Goal: Task Accomplishment & Management: Manage account settings

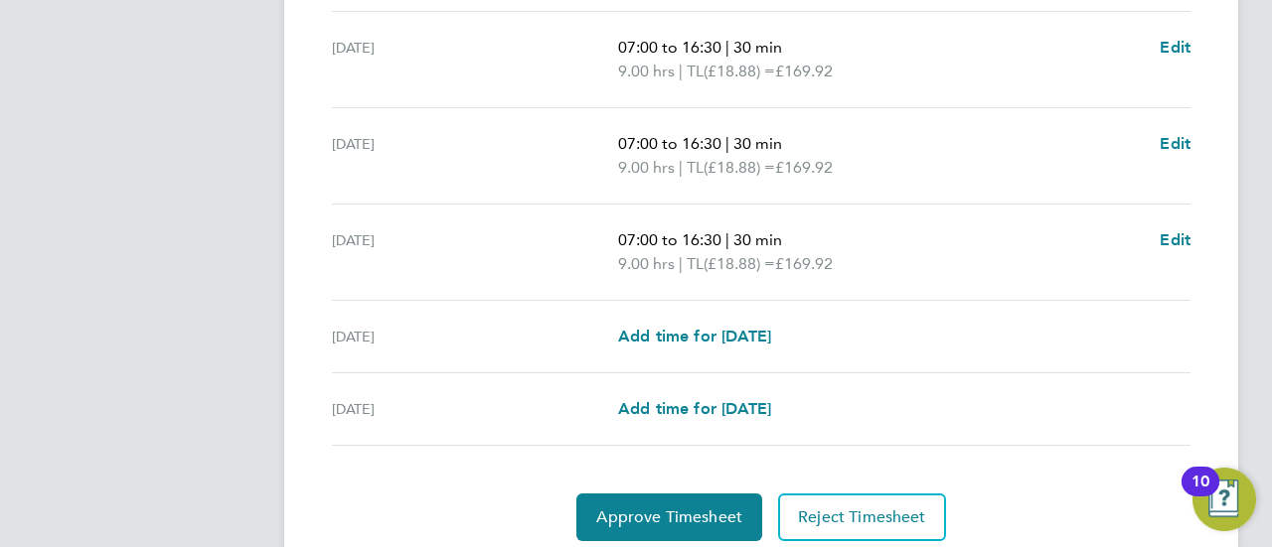
scroll to position [860, 0]
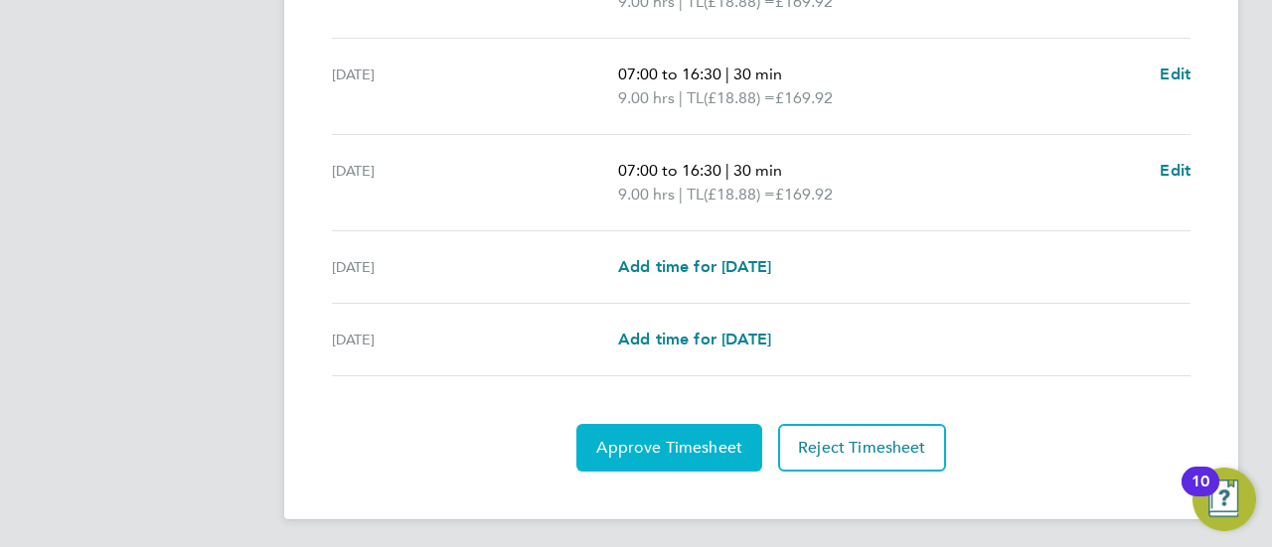
click at [718, 446] on span "Approve Timesheet" at bounding box center [669, 448] width 146 height 20
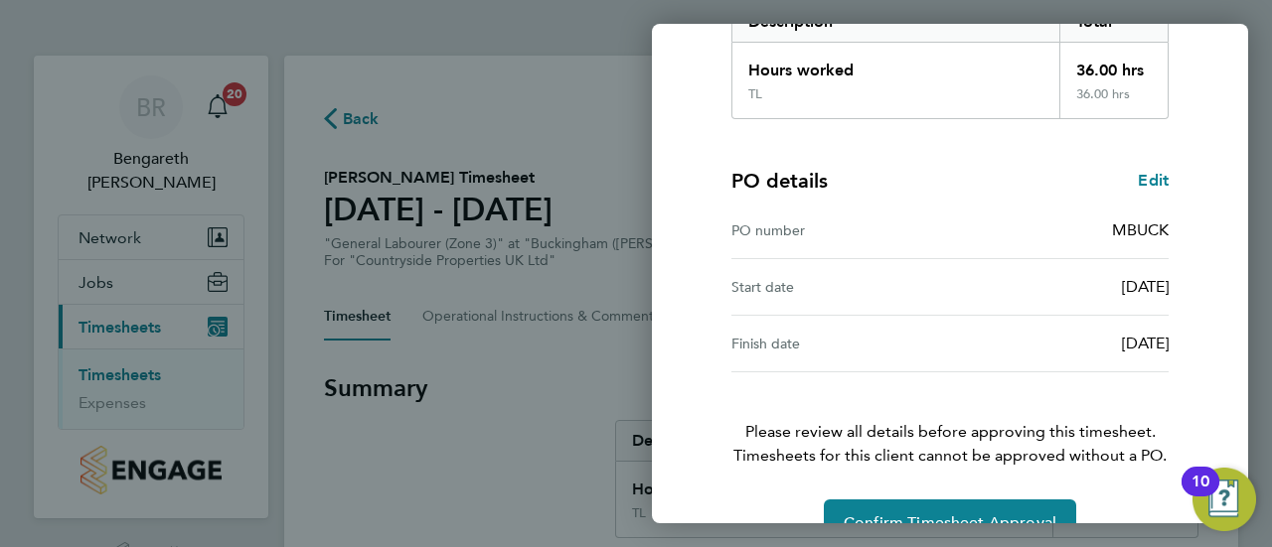
scroll to position [401, 0]
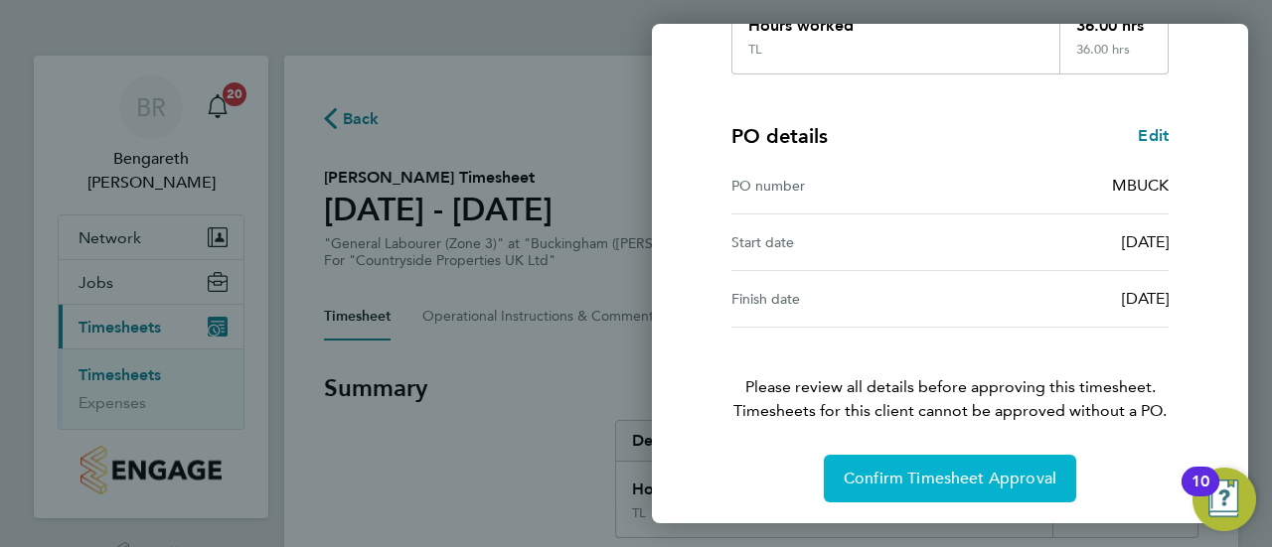
click at [970, 491] on button "Confirm Timesheet Approval" at bounding box center [950, 479] width 252 height 48
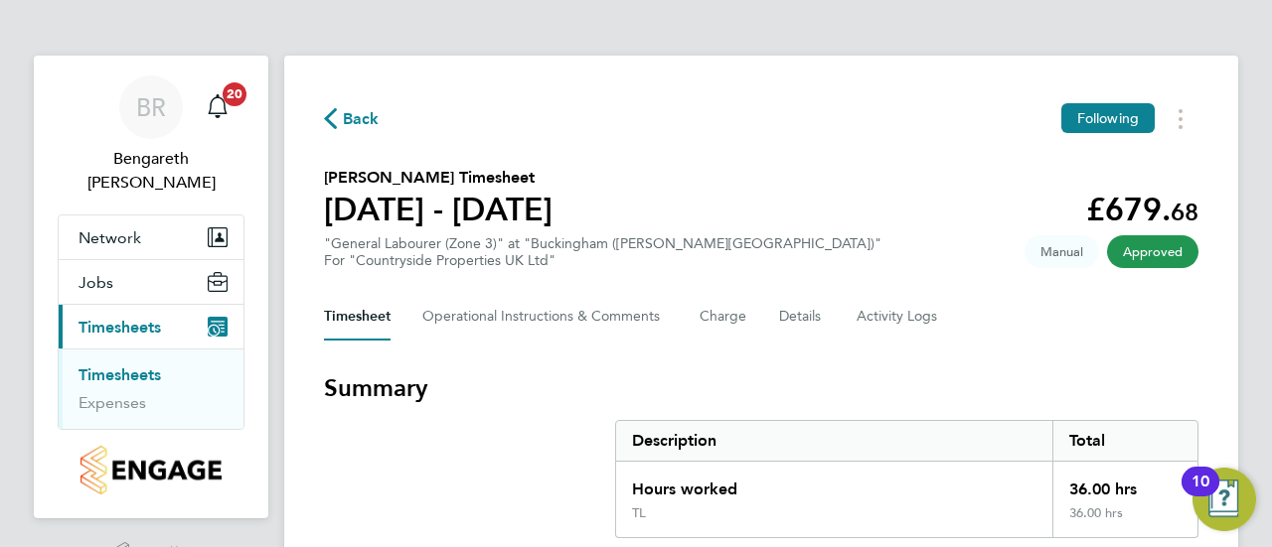
click at [146, 318] on span "Timesheets" at bounding box center [119, 327] width 82 height 19
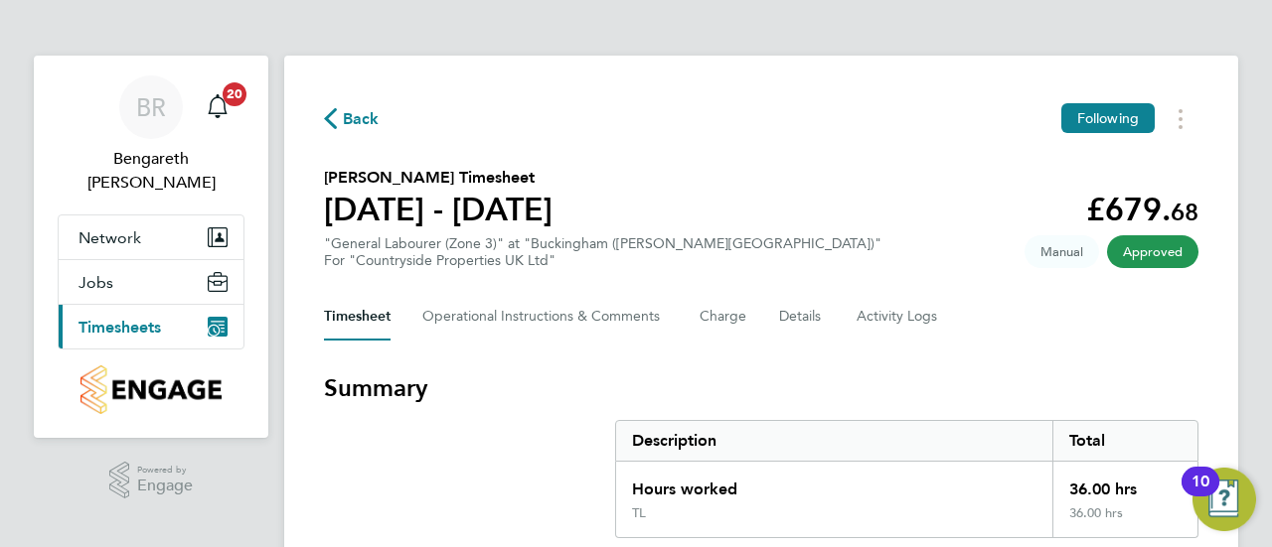
click at [137, 318] on span "Timesheets" at bounding box center [119, 327] width 82 height 19
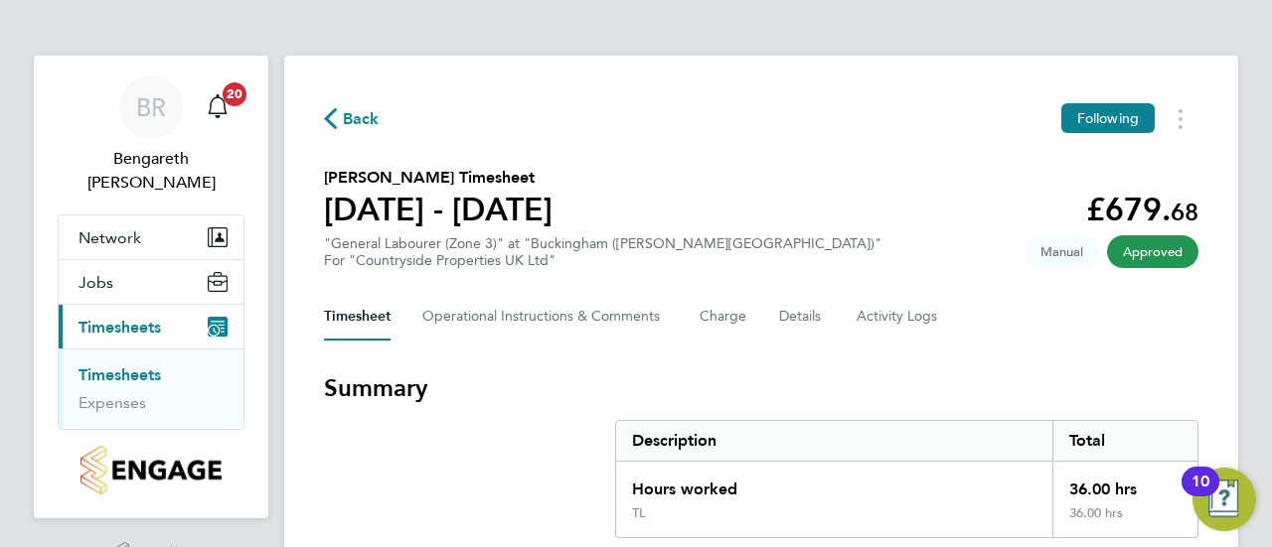
click at [150, 366] on link "Timesheets" at bounding box center [119, 375] width 82 height 19
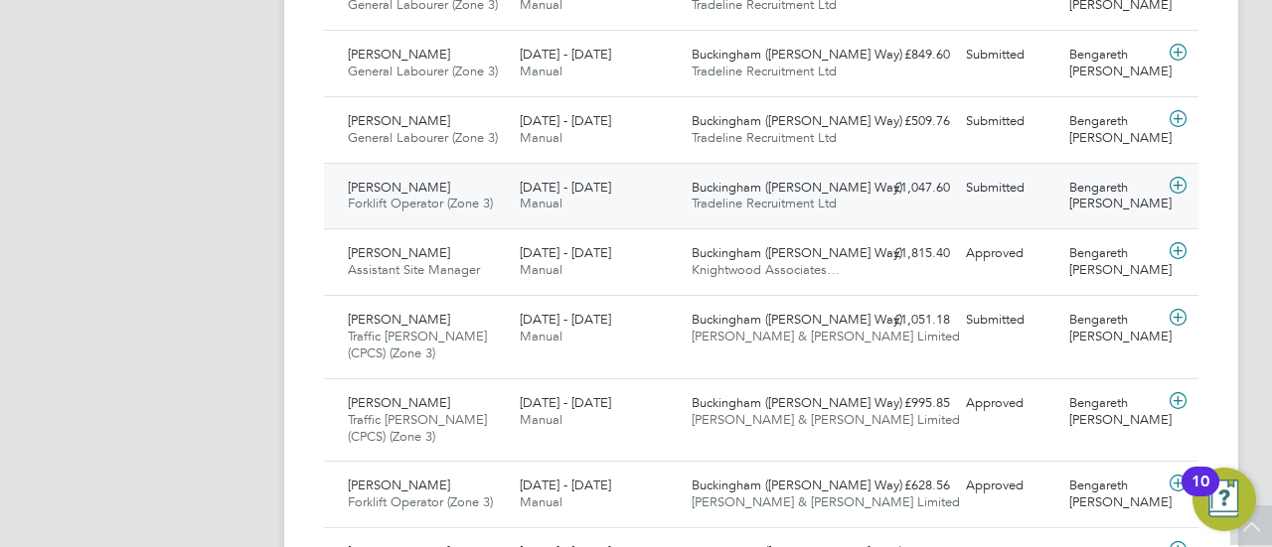
click at [1175, 183] on icon at bounding box center [1177, 186] width 25 height 16
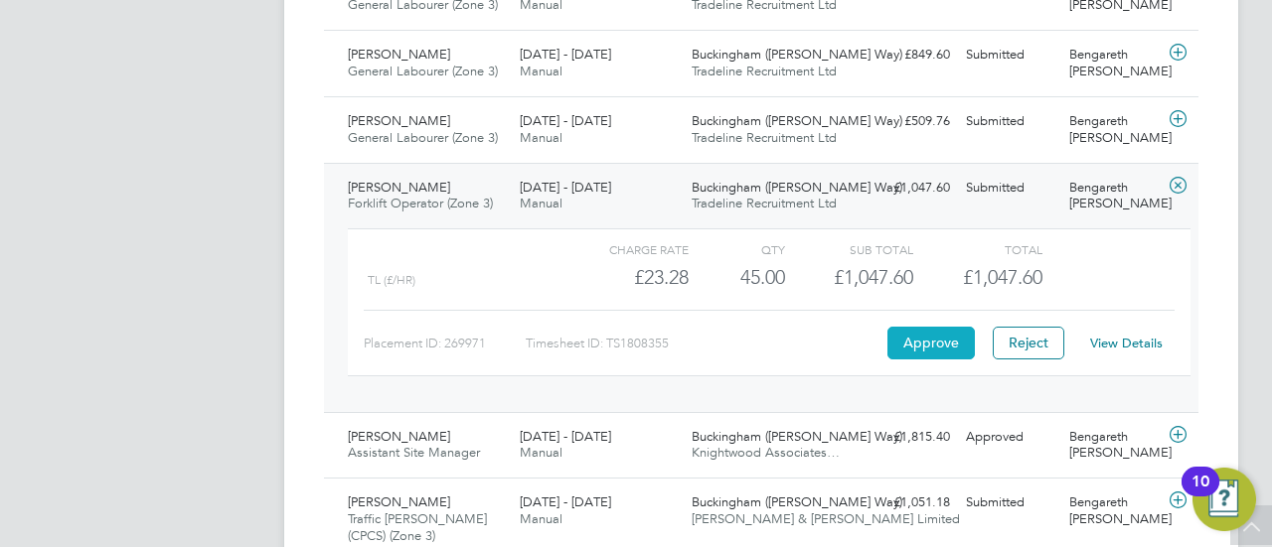
click at [944, 344] on button "Approve" at bounding box center [930, 343] width 87 height 32
click at [1179, 114] on icon at bounding box center [1177, 119] width 25 height 16
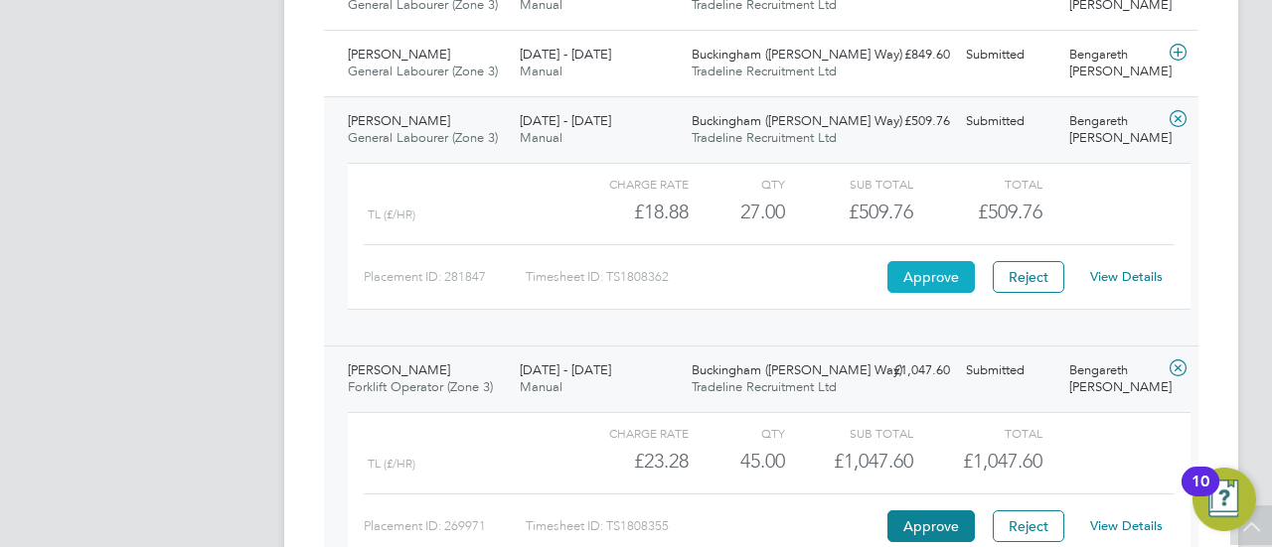
click at [948, 274] on button "Approve" at bounding box center [930, 277] width 87 height 32
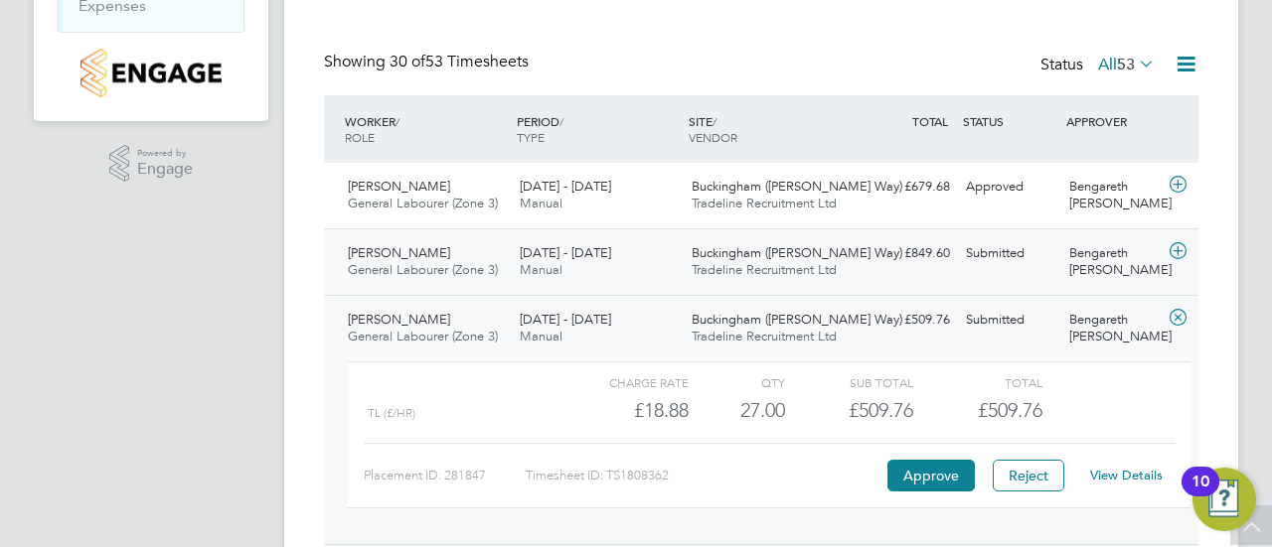
click at [1184, 249] on icon at bounding box center [1177, 251] width 25 height 16
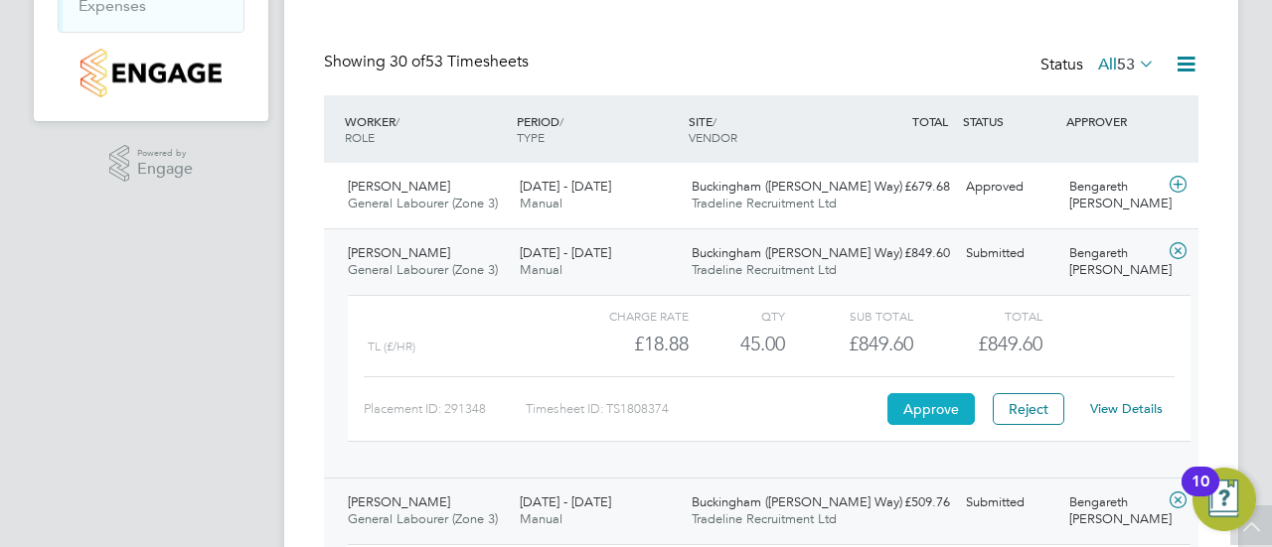
click at [915, 414] on button "Approve" at bounding box center [930, 409] width 87 height 32
click at [1178, 181] on icon at bounding box center [1177, 185] width 25 height 16
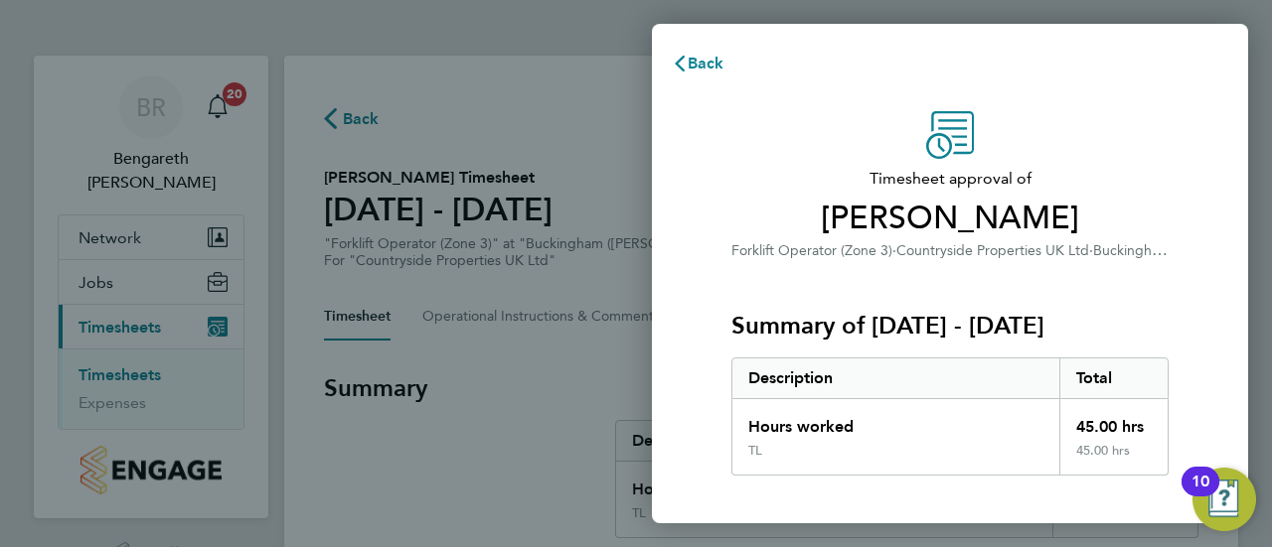
scroll to position [401, 0]
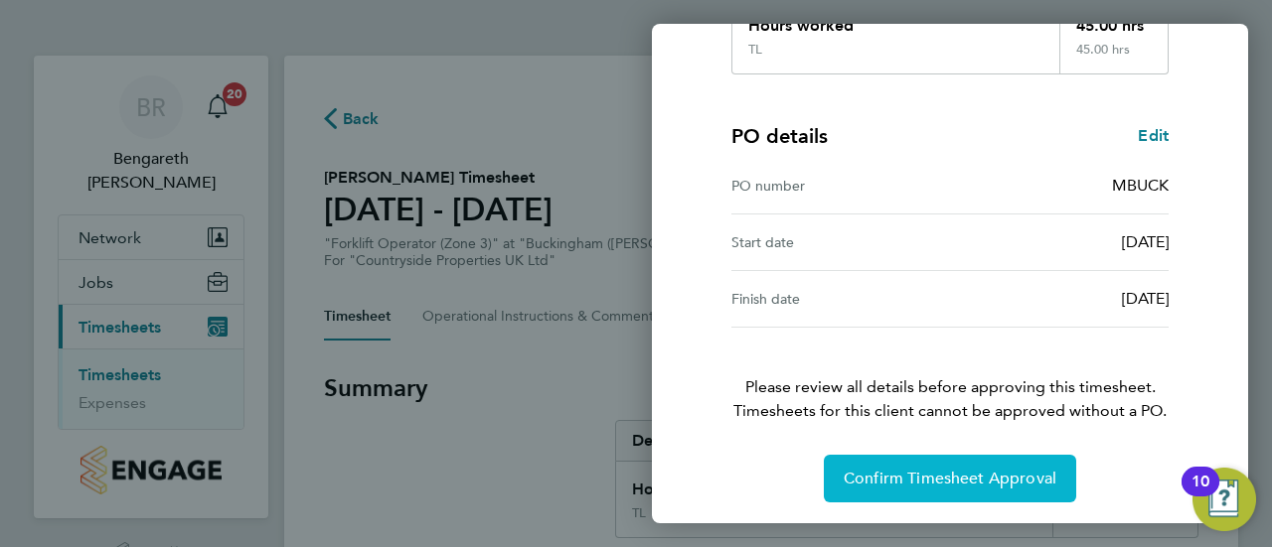
click at [991, 473] on span "Confirm Timesheet Approval" at bounding box center [950, 479] width 213 height 20
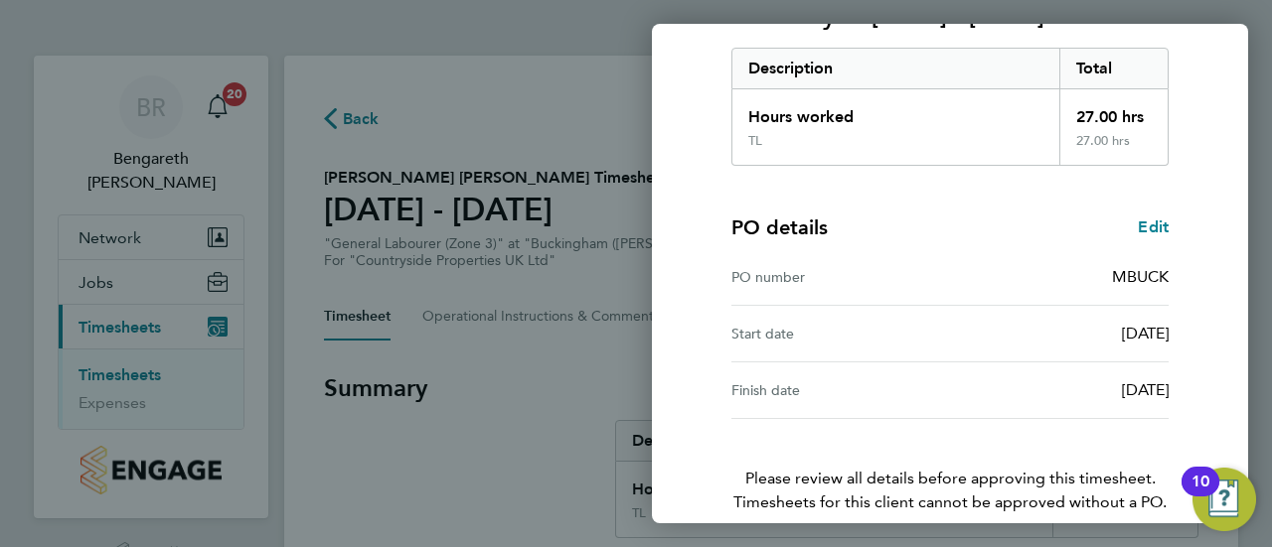
scroll to position [401, 0]
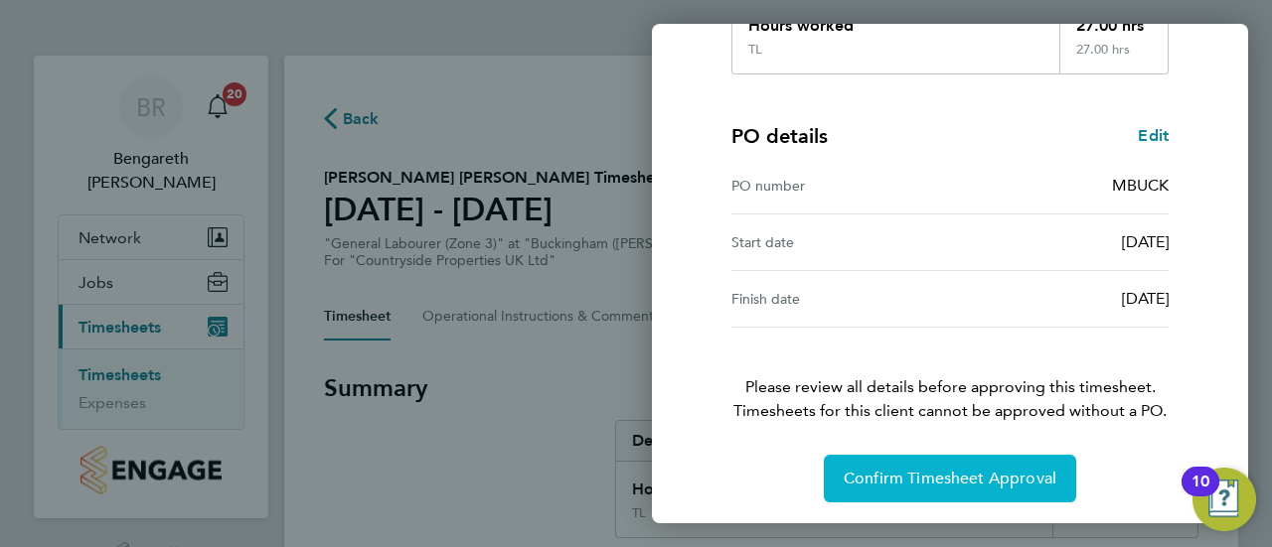
click at [976, 484] on span "Confirm Timesheet Approval" at bounding box center [950, 479] width 213 height 20
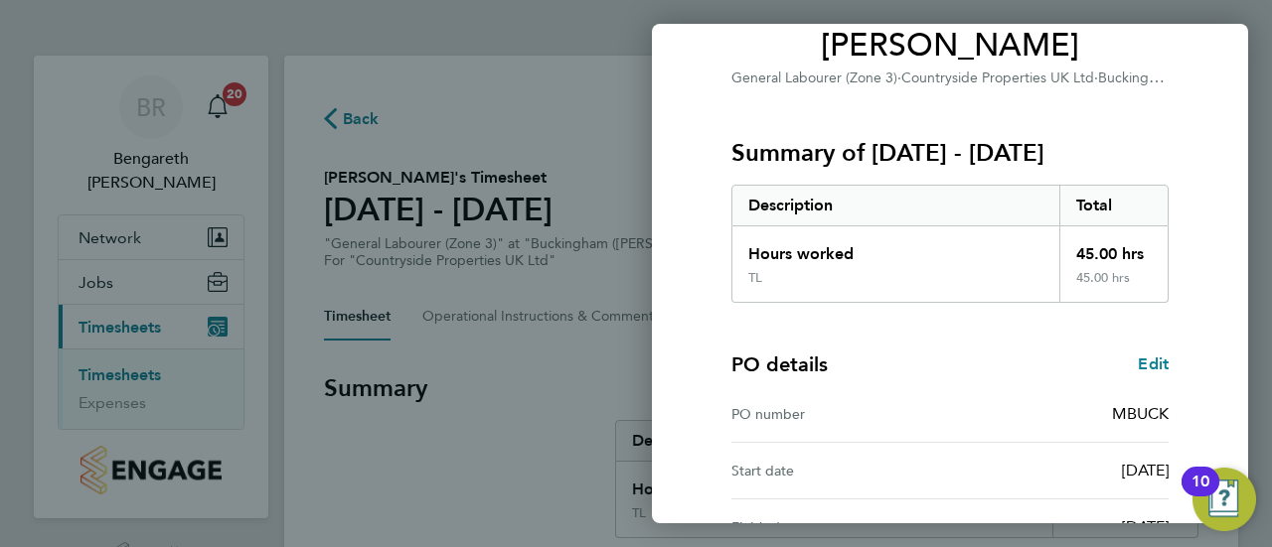
scroll to position [401, 0]
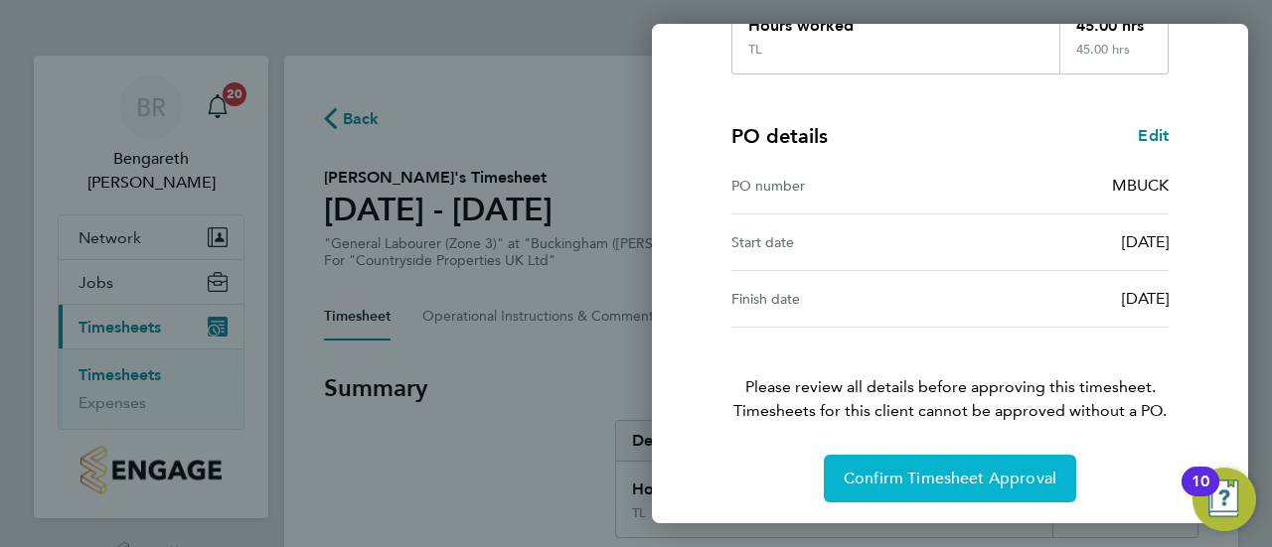
click at [966, 473] on span "Confirm Timesheet Approval" at bounding box center [950, 479] width 213 height 20
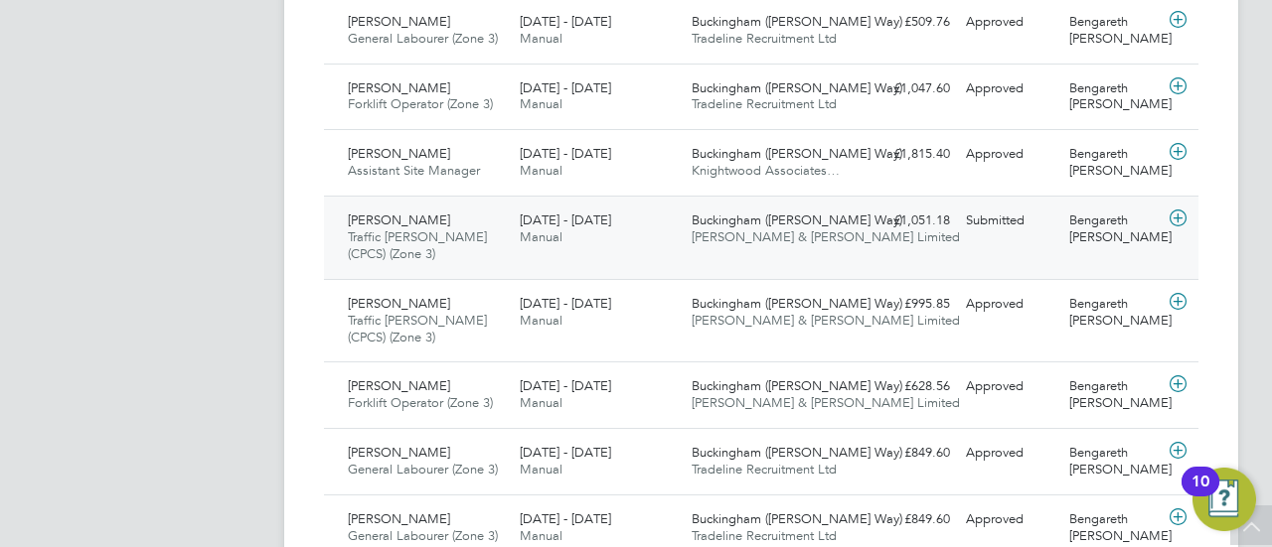
click at [1184, 216] on icon at bounding box center [1177, 219] width 25 height 16
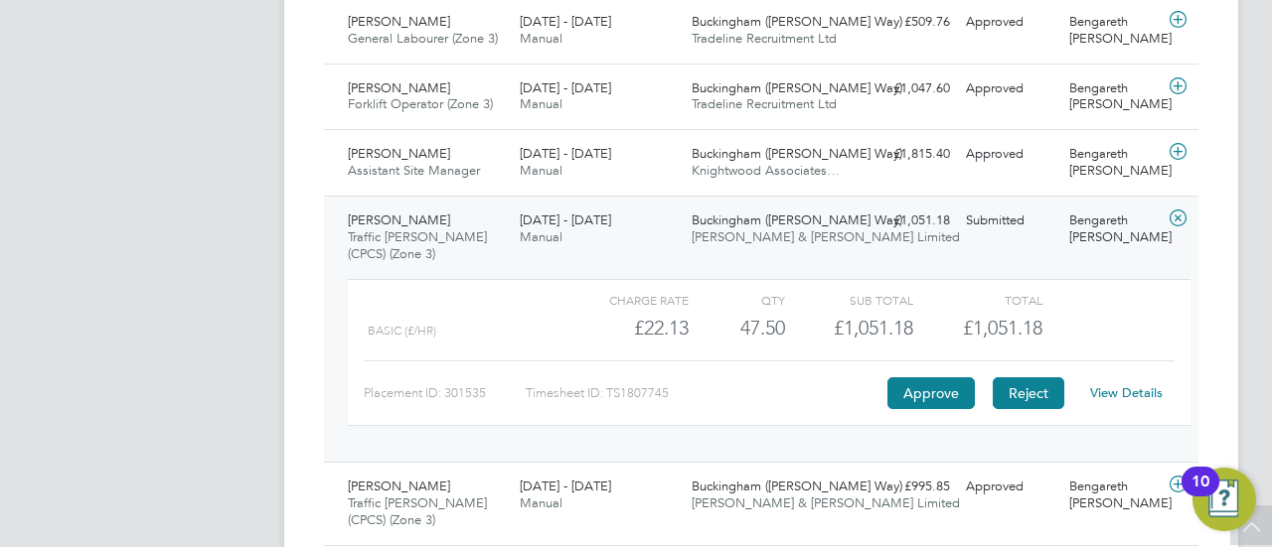
click at [1026, 396] on button "Reject" at bounding box center [1029, 394] width 72 height 32
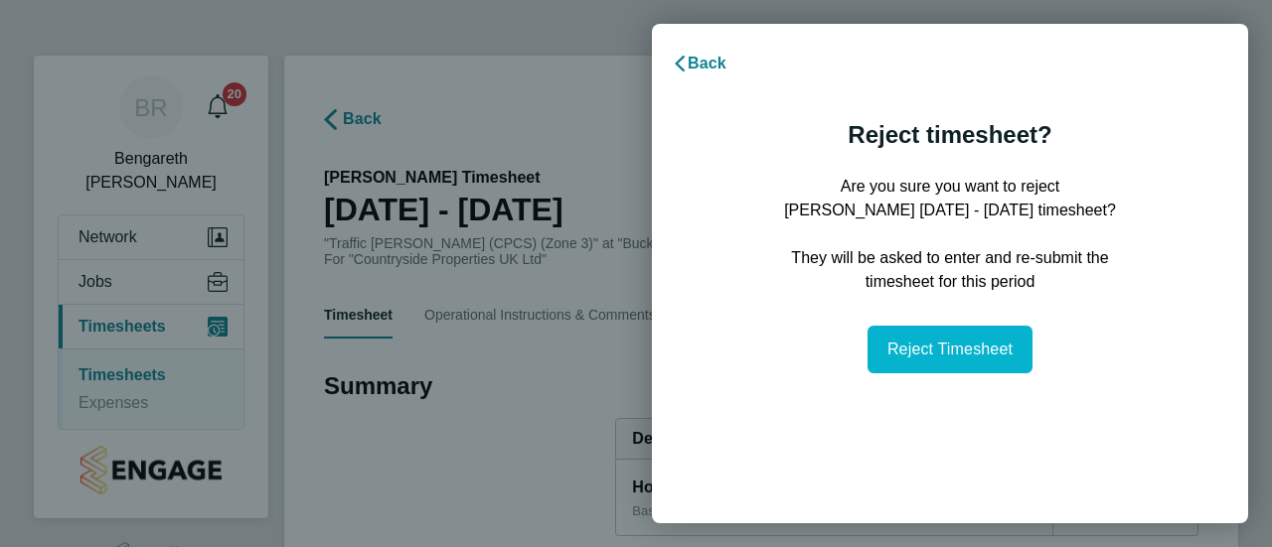
click at [941, 357] on span "Reject Timesheet" at bounding box center [949, 349] width 125 height 17
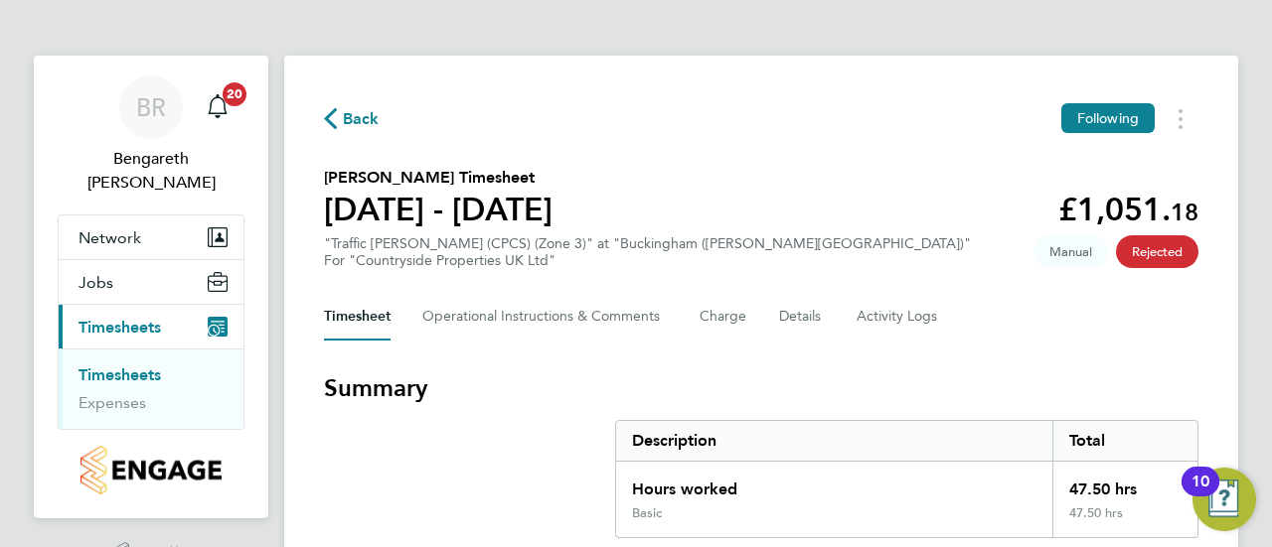
click at [129, 366] on link "Timesheets" at bounding box center [119, 375] width 82 height 19
